Goal: Transaction & Acquisition: Purchase product/service

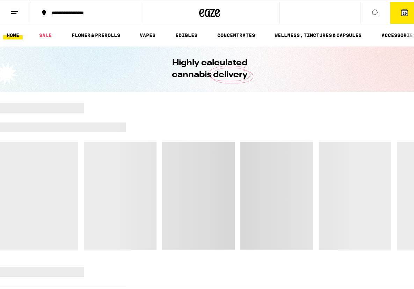
click at [402, 9] on icon at bounding box center [405, 11] width 6 height 6
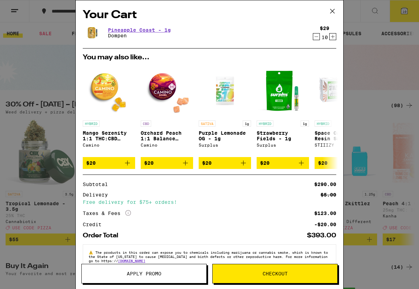
click at [310, 37] on div "$29 10" at bounding box center [323, 33] width 26 height 15
click at [314, 37] on icon "Decrement" at bounding box center [317, 37] width 6 height 8
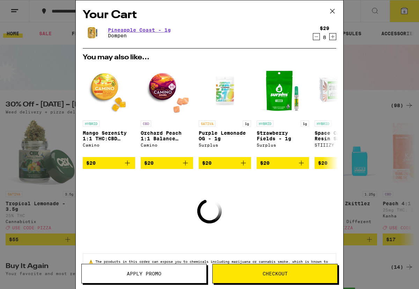
click at [278, 22] on h2 "Your Cart" at bounding box center [210, 15] width 254 height 16
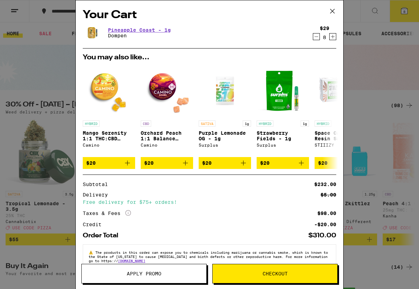
click at [147, 35] on p "Dompen" at bounding box center [139, 36] width 63 height 6
click at [144, 29] on link "Pineapple Coast - 1g" at bounding box center [139, 30] width 63 height 6
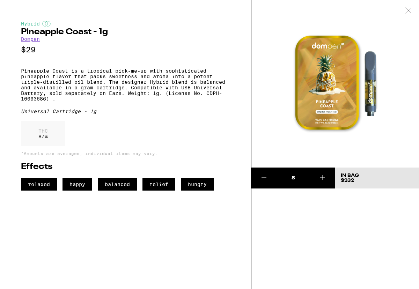
click at [407, 12] on icon at bounding box center [408, 10] width 7 height 6
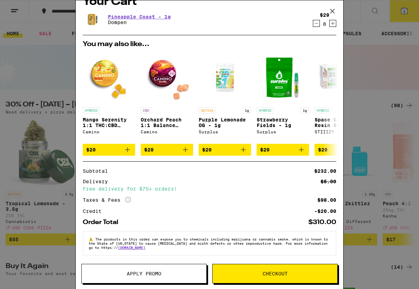
scroll to position [18, 0]
click at [126, 147] on icon "Add to bag" at bounding box center [127, 150] width 8 height 8
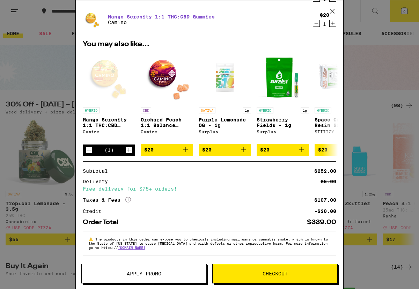
scroll to position [0, 0]
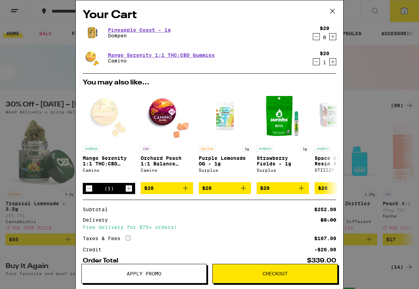
click at [314, 38] on icon "Decrement" at bounding box center [317, 37] width 6 height 8
click at [330, 62] on icon "Increment" at bounding box center [333, 62] width 6 height 8
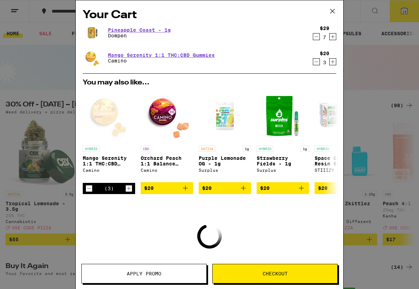
click at [330, 62] on icon "Increment" at bounding box center [333, 62] width 6 height 8
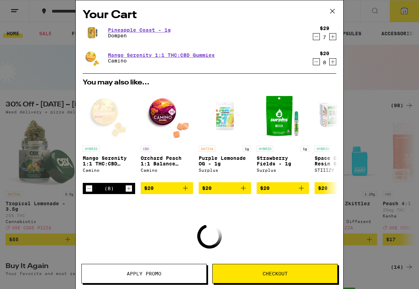
click at [330, 62] on icon "Increment" at bounding box center [333, 62] width 6 height 8
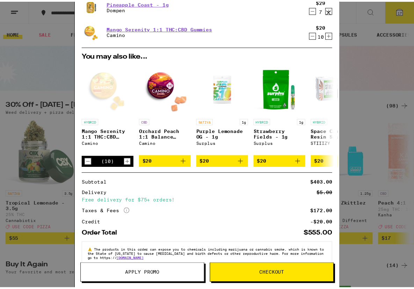
scroll to position [43, 0]
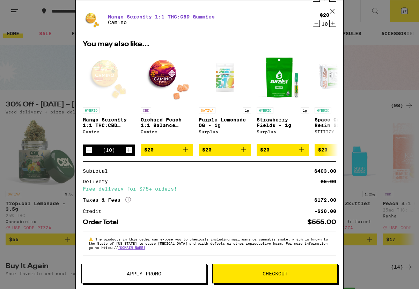
click at [244, 278] on button "Checkout" at bounding box center [275, 274] width 125 height 20
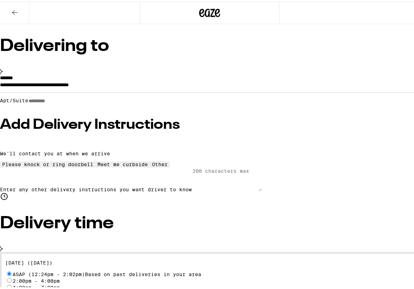
scroll to position [49, 0]
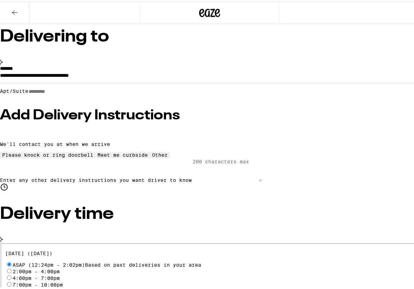
click at [110, 121] on h3 "Add Delivery Instructions" at bounding box center [209, 114] width 419 height 14
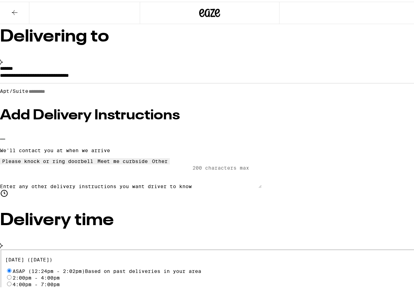
click at [123, 157] on icon at bounding box center [123, 157] width 0 height 0
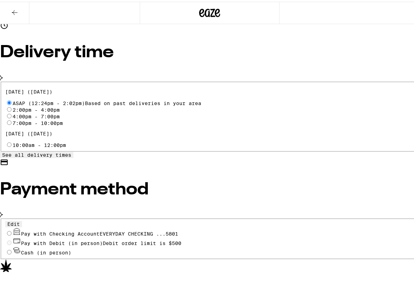
scroll to position [242, 0]
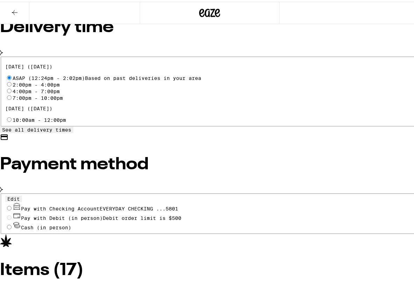
click at [12, 204] on input "Pay with Checking Account EVERYDAY CHECKING ...5801" at bounding box center [9, 206] width 5 height 5
radio input "true"
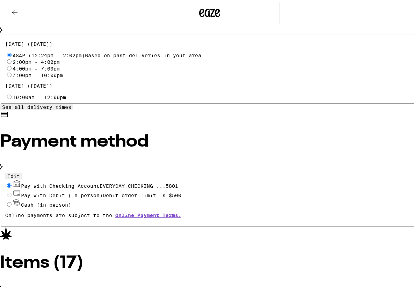
scroll to position [0, 0]
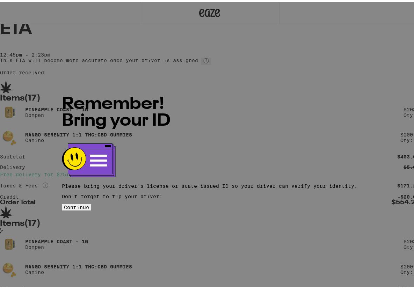
click at [258, 187] on div "Remember! Bring your ID Please bring your driver's license or state issued ID s…" at bounding box center [210, 144] width 296 height 129
click at [91, 203] on button "Continue" at bounding box center [76, 206] width 29 height 6
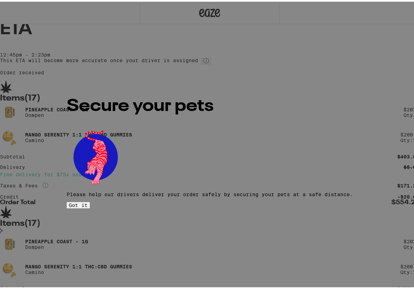
click at [88, 201] on span "Got it" at bounding box center [78, 204] width 19 height 6
